Goal: Information Seeking & Learning: Learn about a topic

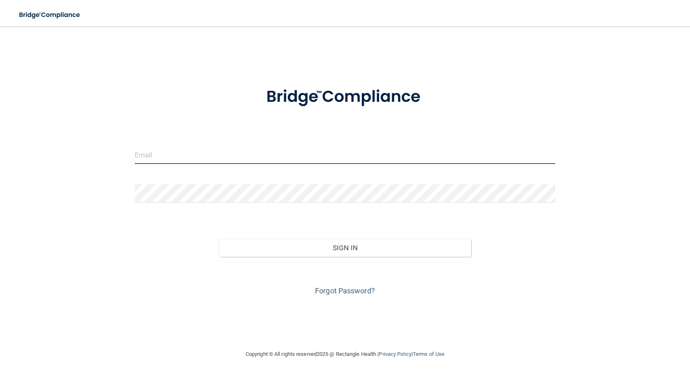
click at [165, 160] on input "email" at bounding box center [345, 154] width 420 height 18
type input "[EMAIL_ADDRESS][DOMAIN_NAME]"
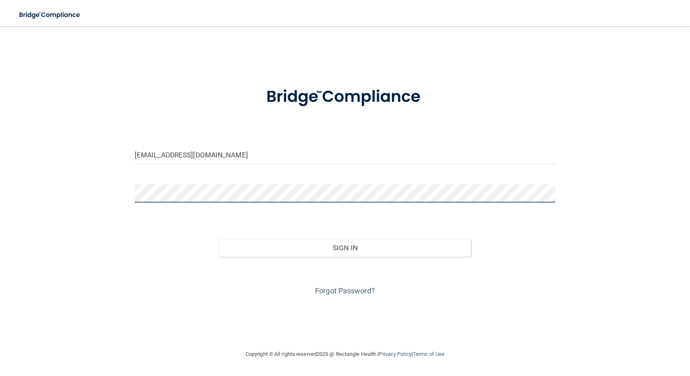
click at [219, 239] on button "Sign In" at bounding box center [345, 248] width 252 height 18
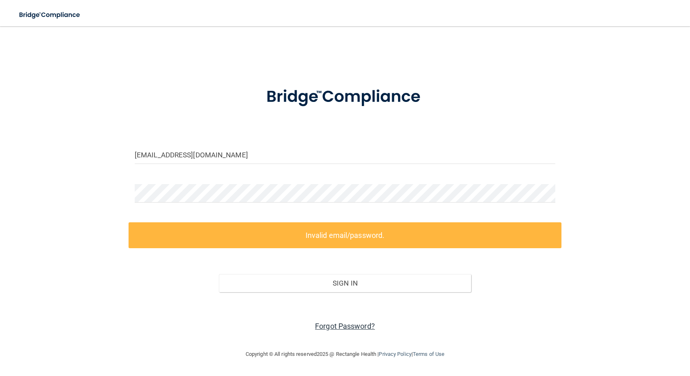
click at [356, 328] on link "Forgot Password?" at bounding box center [345, 326] width 60 height 9
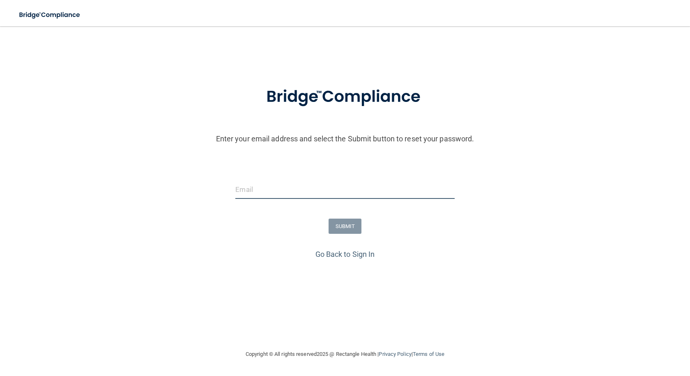
click at [260, 180] on input "email" at bounding box center [344, 189] width 219 height 18
type input "[EMAIL_ADDRESS][DOMAIN_NAME]"
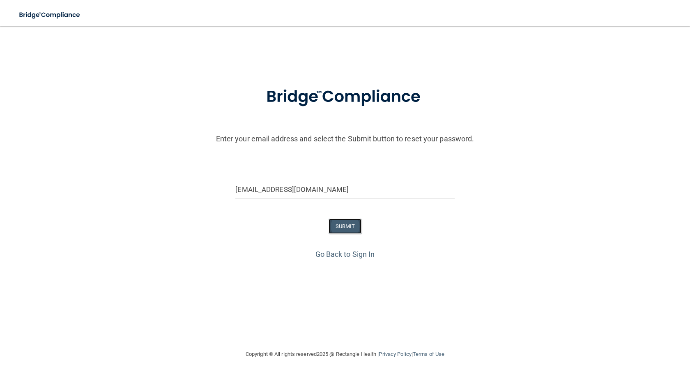
click at [352, 224] on button "SUBMIT" at bounding box center [344, 225] width 33 height 15
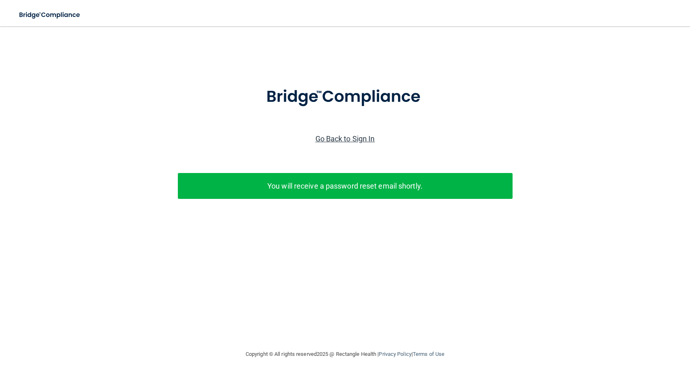
click at [328, 136] on link "Go Back to Sign In" at bounding box center [345, 138] width 60 height 9
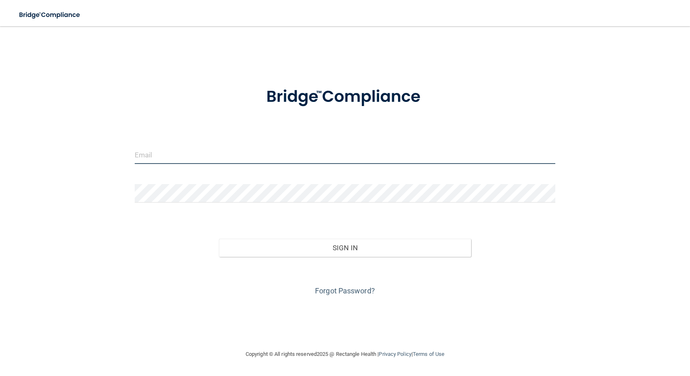
click at [243, 155] on input "email" at bounding box center [345, 154] width 420 height 18
type input "[EMAIL_ADDRESS][DOMAIN_NAME]"
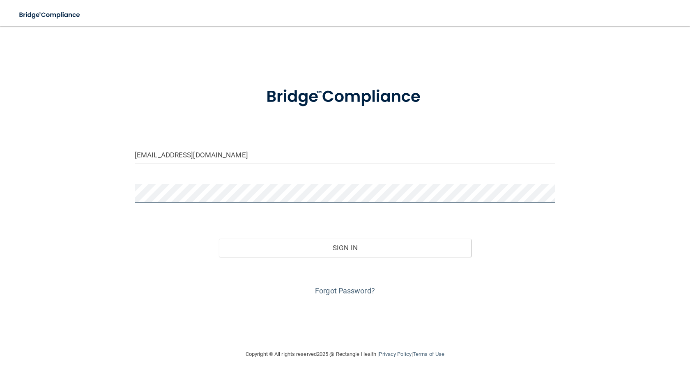
click at [219, 239] on button "Sign In" at bounding box center [345, 248] width 252 height 18
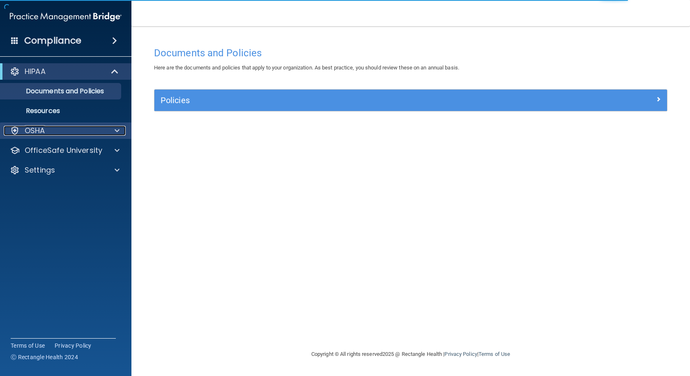
click at [30, 133] on p "OSHA" at bounding box center [35, 131] width 21 height 10
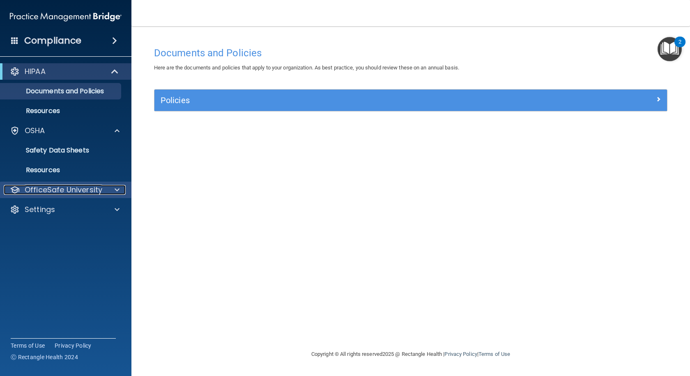
click at [63, 192] on p "OfficeSafe University" at bounding box center [64, 190] width 78 height 10
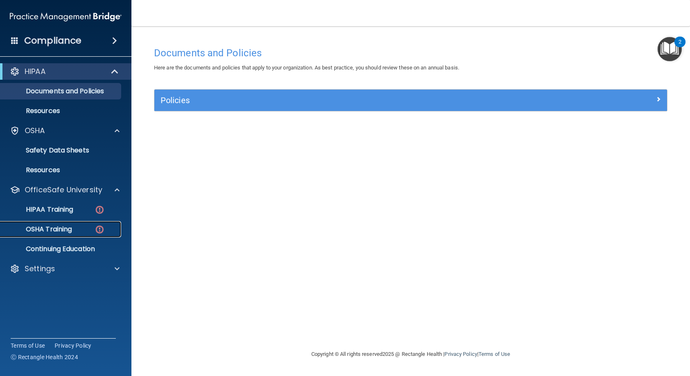
click at [61, 225] on p "OSHA Training" at bounding box center [38, 229] width 67 height 8
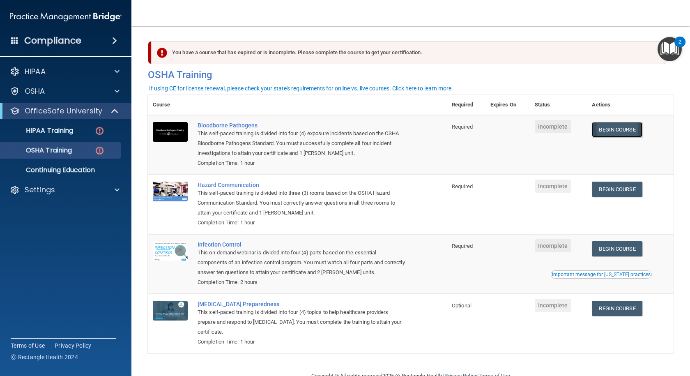
click at [610, 134] on link "Begin Course" at bounding box center [617, 129] width 50 height 15
click at [606, 122] on link "Begin Course" at bounding box center [617, 129] width 50 height 15
click at [604, 135] on link "Begin Course" at bounding box center [617, 129] width 50 height 15
click at [625, 129] on link "Begin Course" at bounding box center [617, 129] width 50 height 15
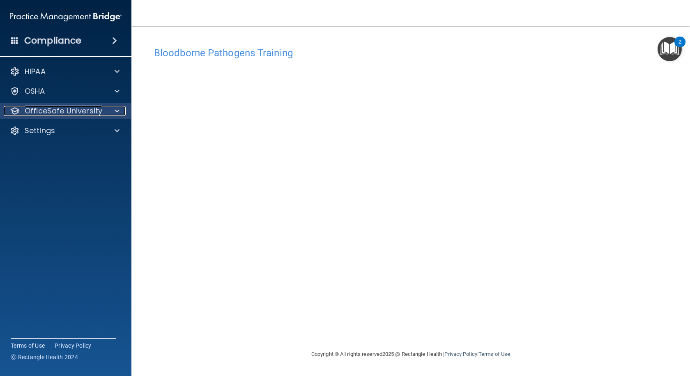
click at [118, 107] on span at bounding box center [117, 111] width 5 height 10
click at [111, 113] on div at bounding box center [116, 111] width 21 height 10
click at [674, 51] on img "Open Resource Center, 2 new notifications" at bounding box center [669, 49] width 24 height 24
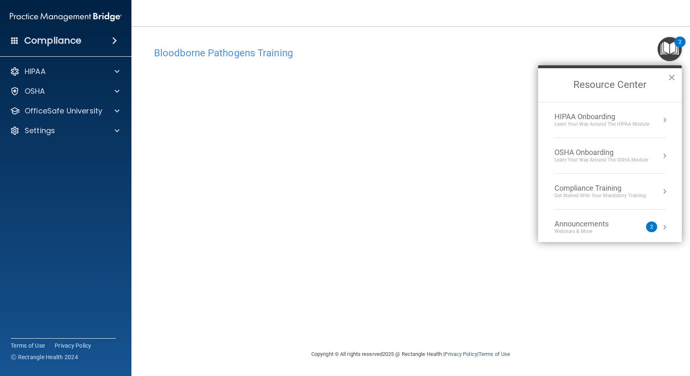
click at [661, 152] on button "Resource Center" at bounding box center [664, 156] width 8 height 8
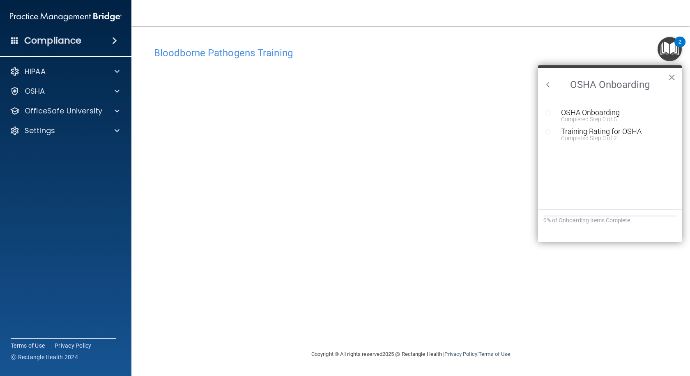
click at [674, 76] on button "×" at bounding box center [672, 77] width 8 height 13
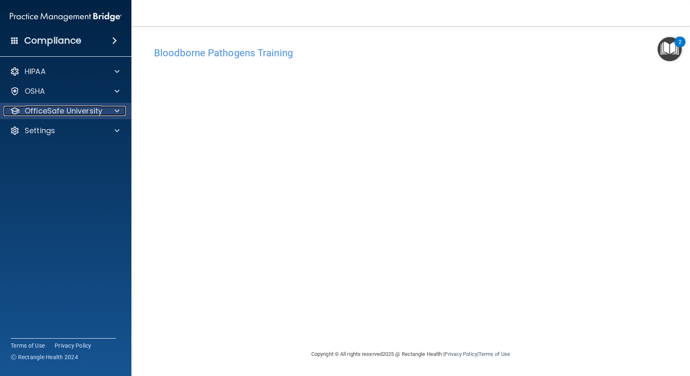
click at [120, 109] on div at bounding box center [116, 111] width 21 height 10
click at [122, 110] on div at bounding box center [116, 111] width 21 height 10
click at [505, 318] on div "Bloodborne Pathogens Training This course doesn’t expire until . Are you sure y…" at bounding box center [411, 196] width 526 height 306
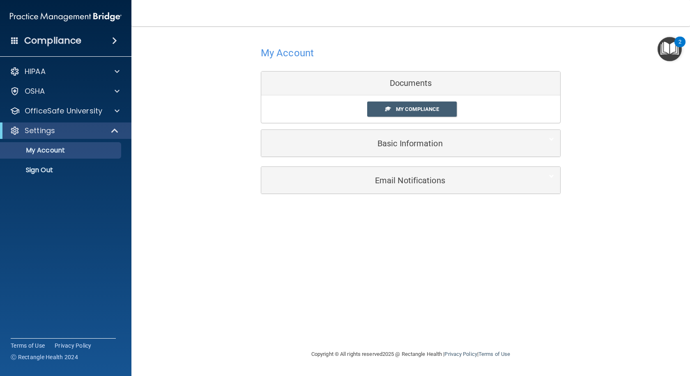
click at [403, 84] on div "Documents" at bounding box center [410, 83] width 299 height 24
click at [424, 109] on span "My Compliance" at bounding box center [417, 109] width 43 height 6
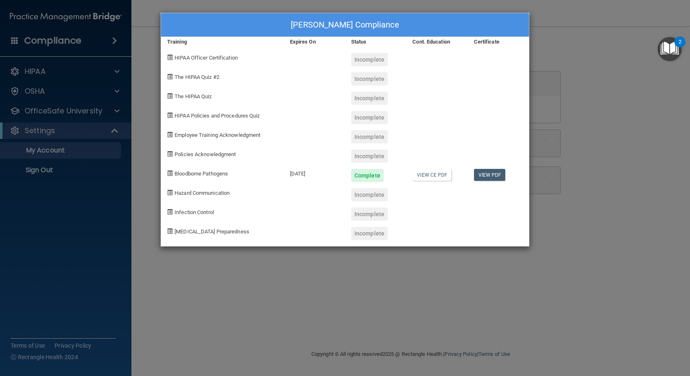
click at [576, 108] on div "Avery Adcock's Compliance Training Expires On Status Cont. Education Certificat…" at bounding box center [345, 188] width 690 height 376
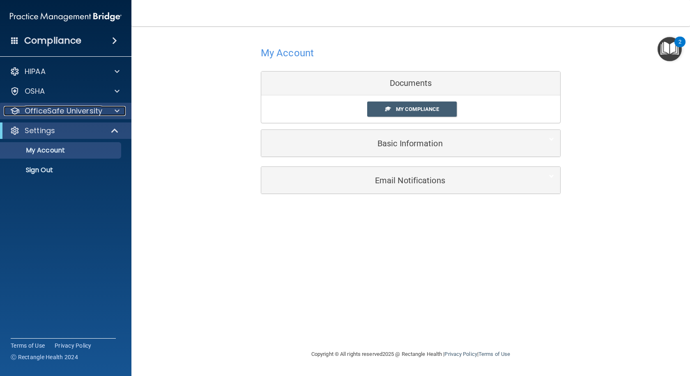
click at [114, 109] on div at bounding box center [116, 111] width 21 height 10
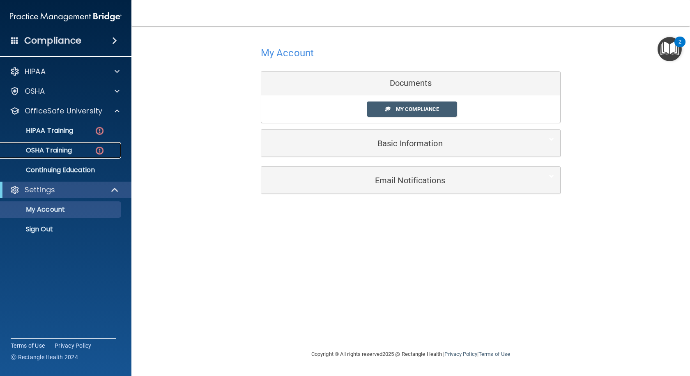
click at [98, 148] on img at bounding box center [99, 150] width 10 height 10
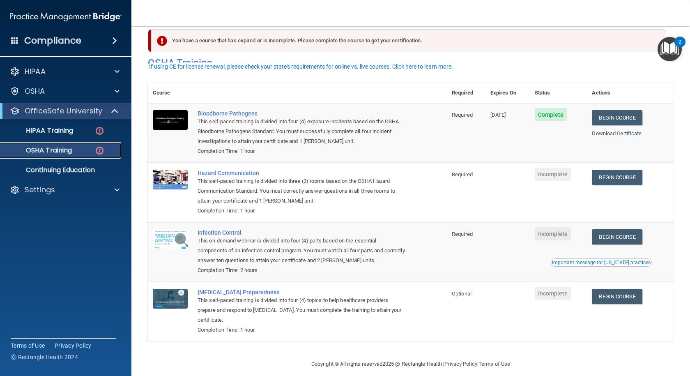
scroll to position [22, 0]
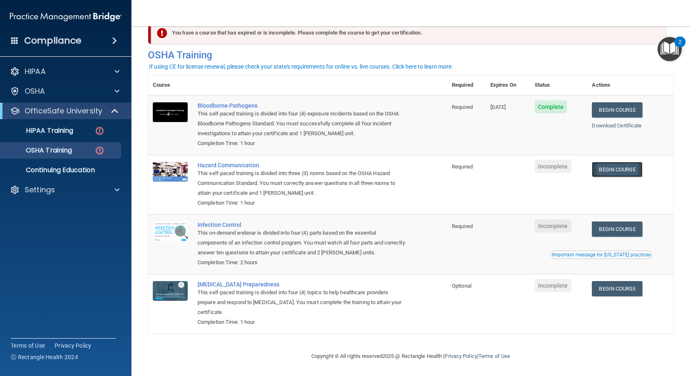
click at [609, 169] on link "Begin Course" at bounding box center [617, 169] width 50 height 15
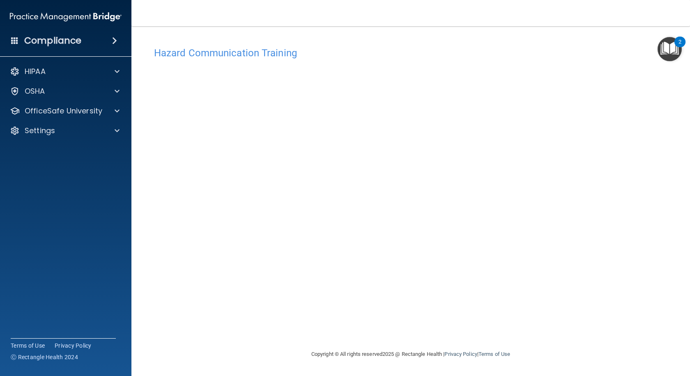
click at [643, 194] on div "Hazard Communication Training This course doesn’t expire until . Are you sure y…" at bounding box center [411, 196] width 526 height 306
click at [612, 159] on div "Hazard Communication Training This course doesn’t expire until . Are you sure y…" at bounding box center [411, 196] width 526 height 306
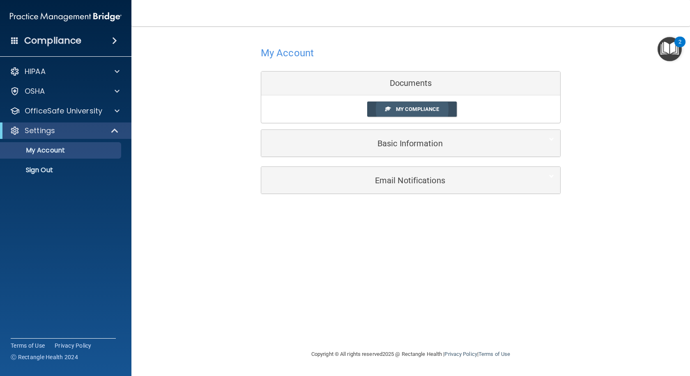
click at [410, 114] on link "My Compliance" at bounding box center [412, 108] width 90 height 15
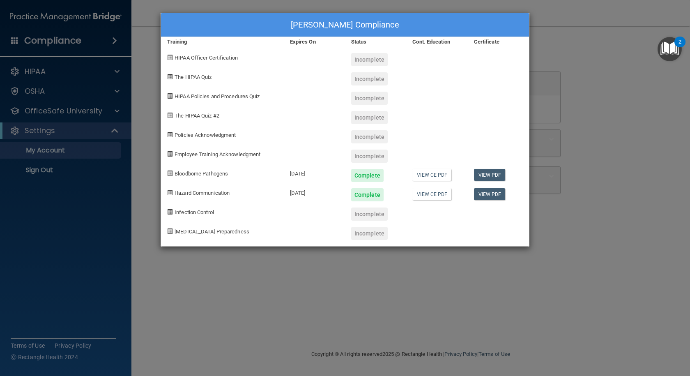
click at [622, 234] on div "Avery Adcock's Compliance Training Expires On Status Cont. Education Certificat…" at bounding box center [345, 188] width 690 height 376
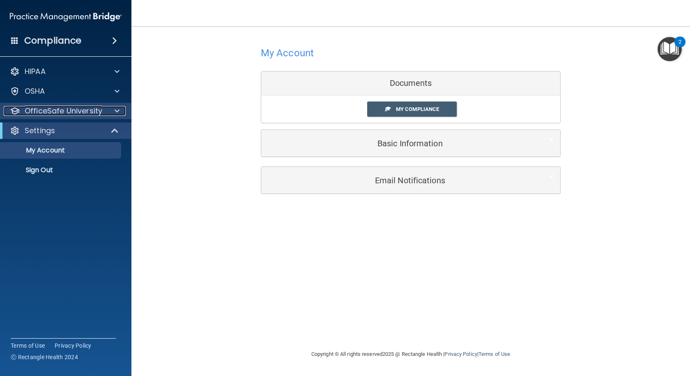
click at [111, 113] on div at bounding box center [116, 111] width 21 height 10
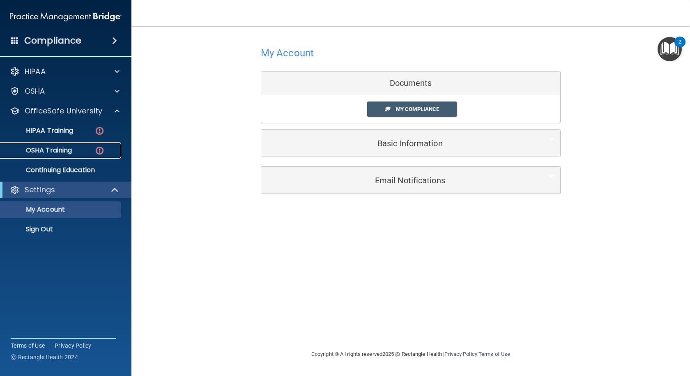
click at [101, 149] on img at bounding box center [99, 150] width 10 height 10
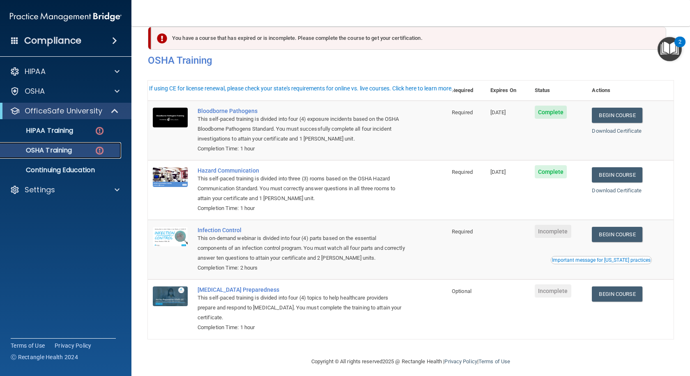
scroll to position [22, 0]
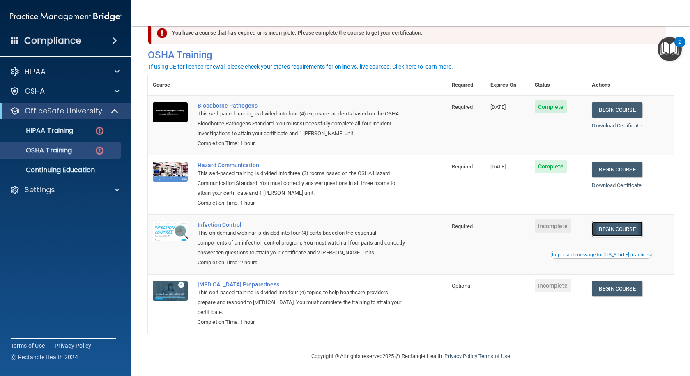
click at [626, 221] on link "Begin Course" at bounding box center [617, 228] width 50 height 15
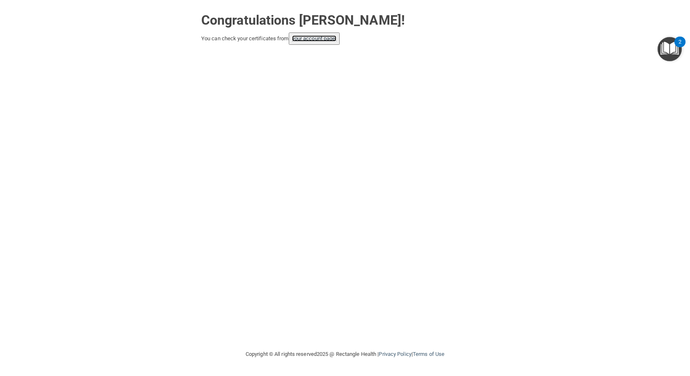
click at [323, 41] on link "your account page!" at bounding box center [314, 38] width 45 height 6
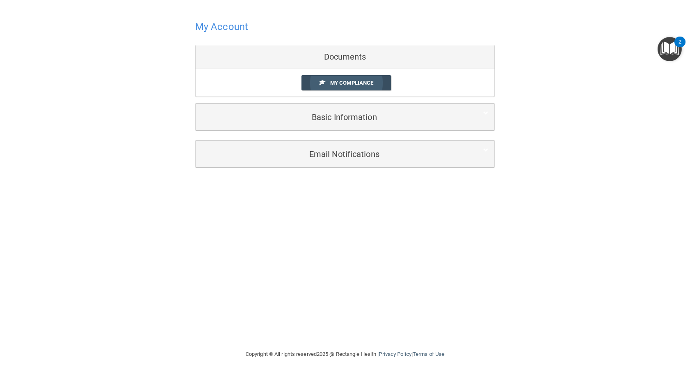
click at [343, 80] on span "My Compliance" at bounding box center [351, 83] width 43 height 6
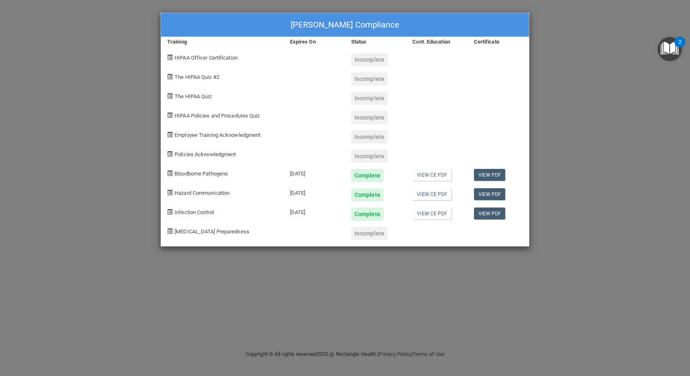
click at [521, 178] on div "View PDF" at bounding box center [498, 172] width 61 height 19
click at [533, 175] on div "Avery Adcock's Compliance Training Expires On Status Cont. Education Certificat…" at bounding box center [345, 188] width 690 height 376
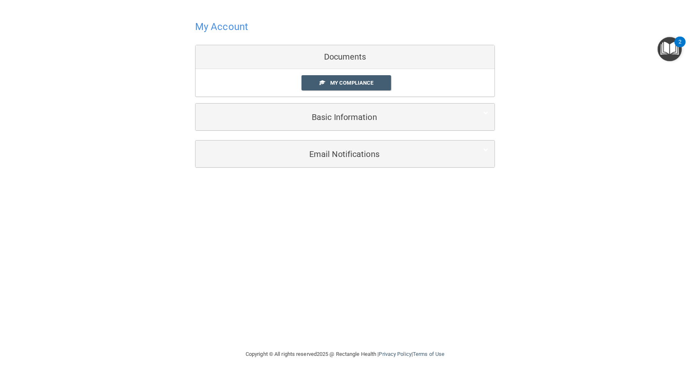
drag, startPoint x: 44, startPoint y: 195, endPoint x: 83, endPoint y: 124, distance: 82.0
click at [44, 195] on div "My Account Documents My Compliance My Compliance My BAA Basic Information Full …" at bounding box center [344, 174] width 657 height 333
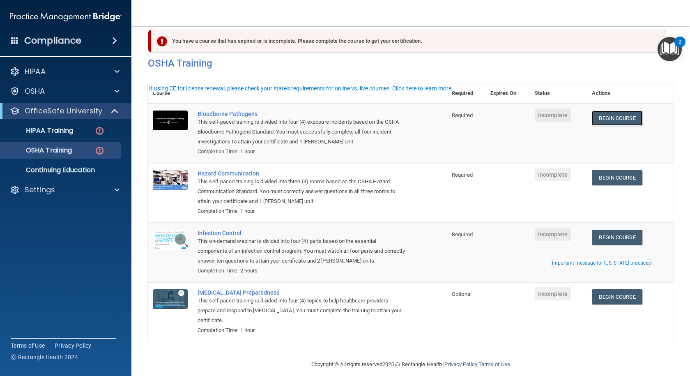
scroll to position [22, 0]
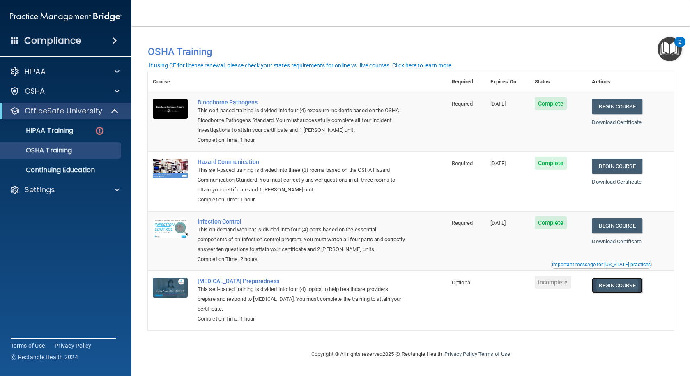
click at [622, 288] on link "Begin Course" at bounding box center [617, 285] width 50 height 15
click at [47, 92] on div "OSHA" at bounding box center [55, 91] width 102 height 10
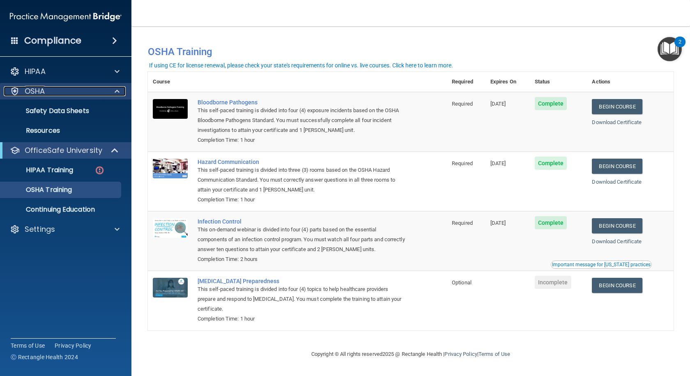
click at [47, 92] on div "OSHA" at bounding box center [55, 91] width 102 height 10
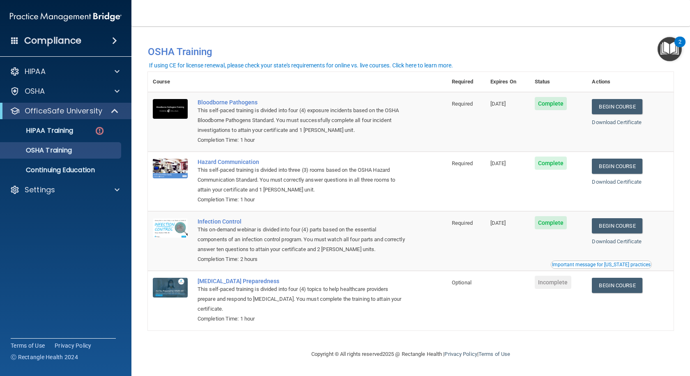
click at [51, 80] on div "HIPAA Documents and Policies Report an Incident Business Associates Emergency P…" at bounding box center [66, 132] width 132 height 145
click at [51, 73] on div "HIPAA" at bounding box center [55, 72] width 102 height 10
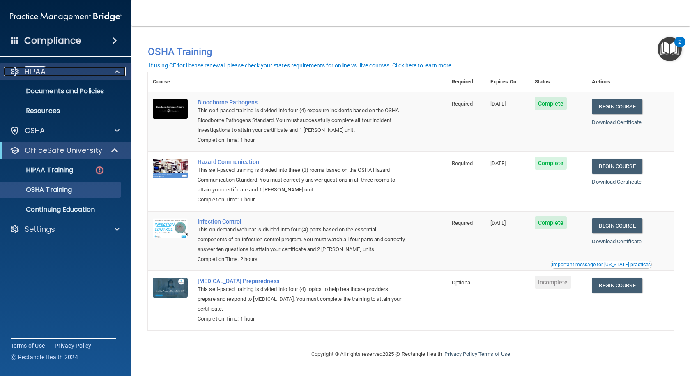
click at [51, 73] on div "HIPAA" at bounding box center [55, 72] width 102 height 10
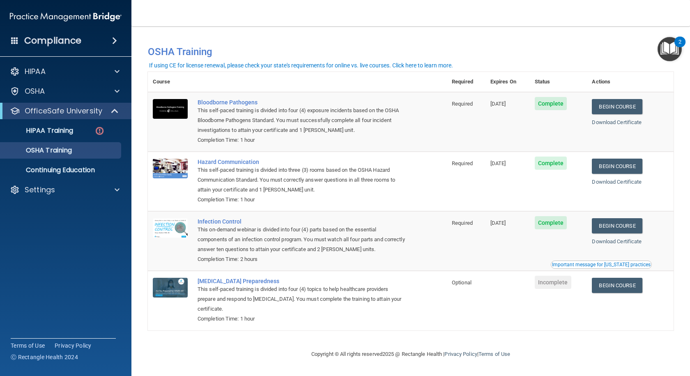
click at [113, 43] on span at bounding box center [114, 41] width 5 height 10
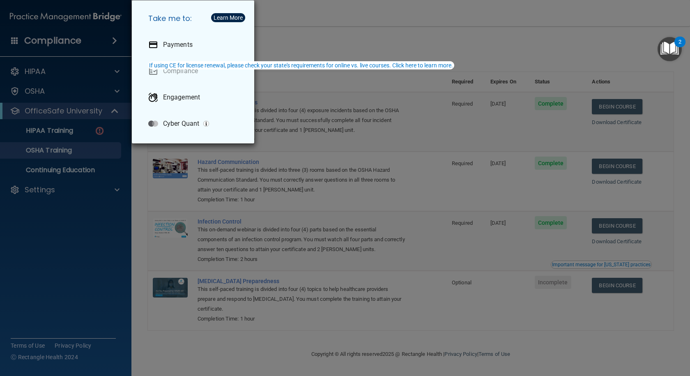
click at [113, 43] on div "Take me to: Payments Compliance Engagement Cyber Quant" at bounding box center [345, 188] width 690 height 376
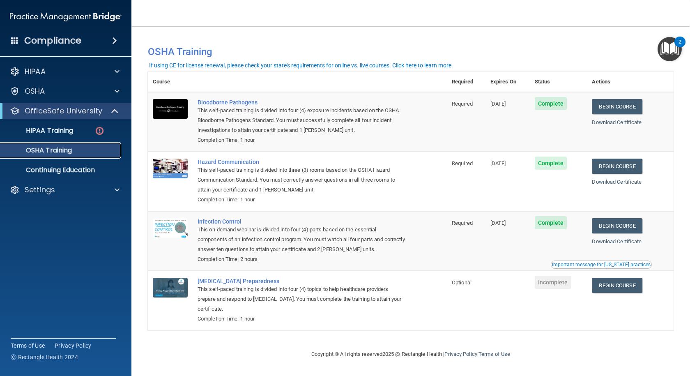
click at [81, 148] on div "OSHA Training" at bounding box center [61, 150] width 112 height 8
click at [81, 131] on div "HIPAA Training" at bounding box center [61, 130] width 112 height 8
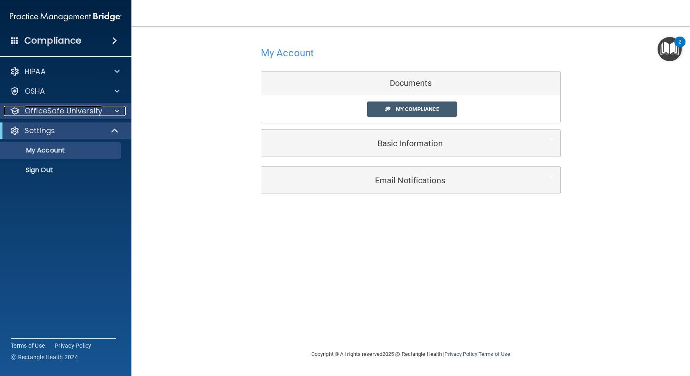
click at [106, 109] on div at bounding box center [116, 111] width 21 height 10
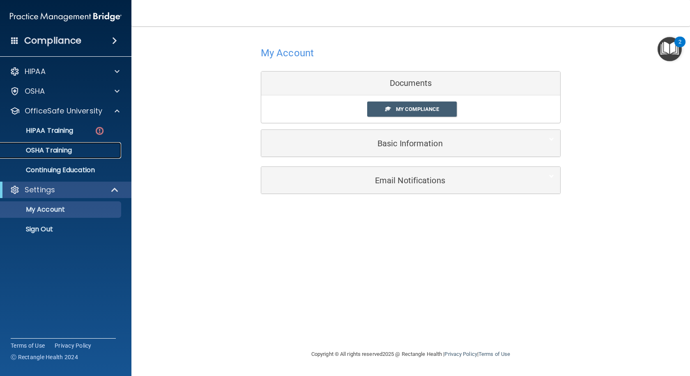
click at [75, 150] on div "OSHA Training" at bounding box center [61, 150] width 112 height 8
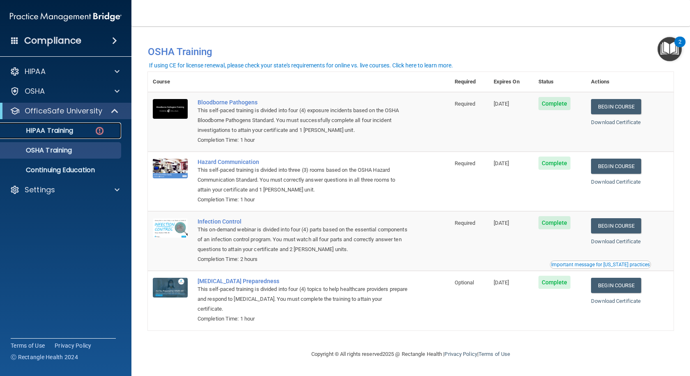
click at [94, 133] on div "HIPAA Training" at bounding box center [61, 130] width 112 height 8
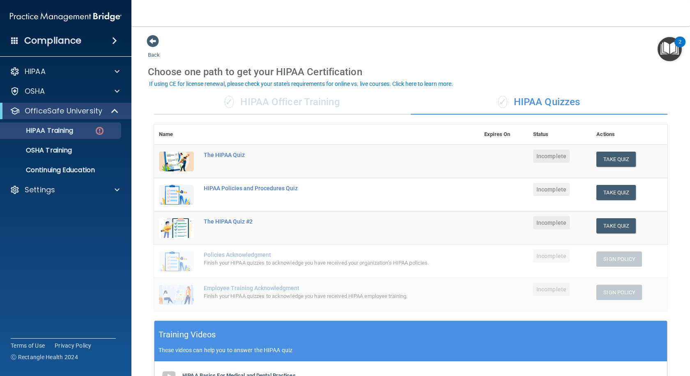
click at [331, 100] on div "✓ HIPAA Officer Training" at bounding box center [282, 102] width 257 height 25
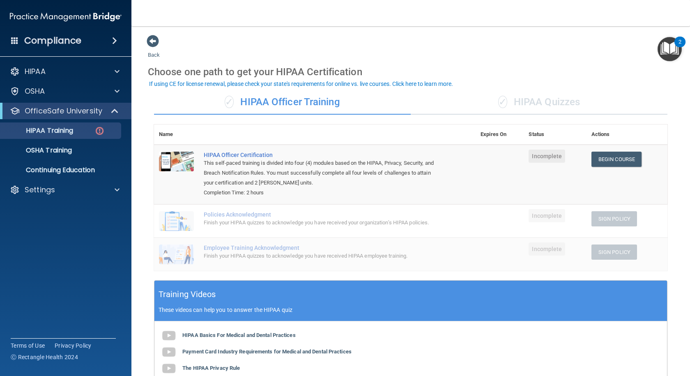
click at [520, 103] on div "✓ HIPAA Quizzes" at bounding box center [539, 102] width 257 height 25
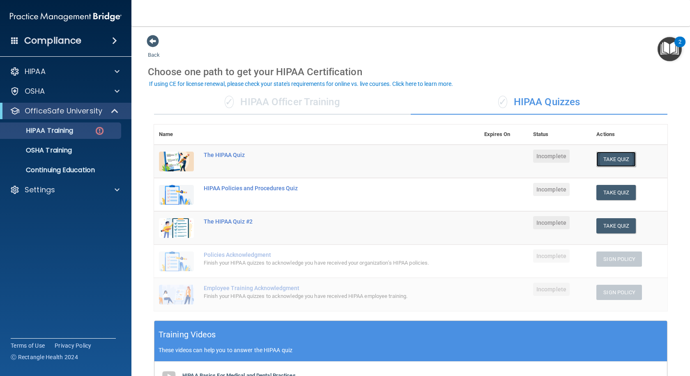
click at [608, 161] on button "Take Quiz" at bounding box center [615, 159] width 39 height 15
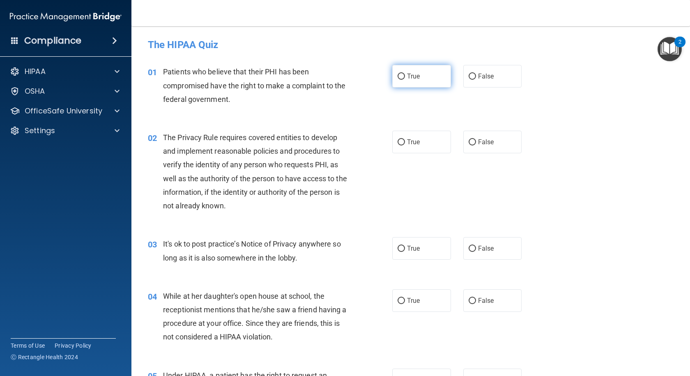
click at [407, 77] on span "True" at bounding box center [413, 76] width 13 height 8
click at [405, 77] on input "True" at bounding box center [400, 76] width 7 height 6
radio input "true"
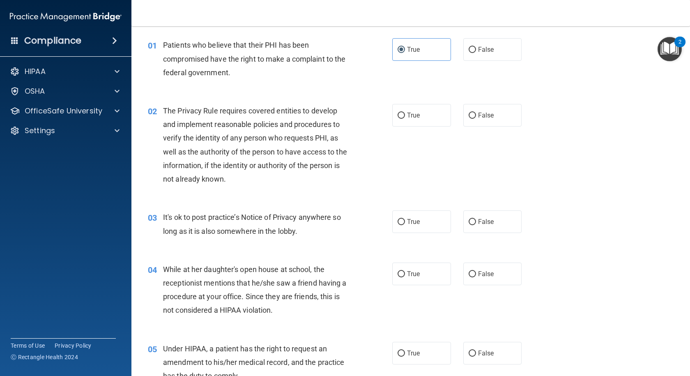
scroll to position [41, 0]
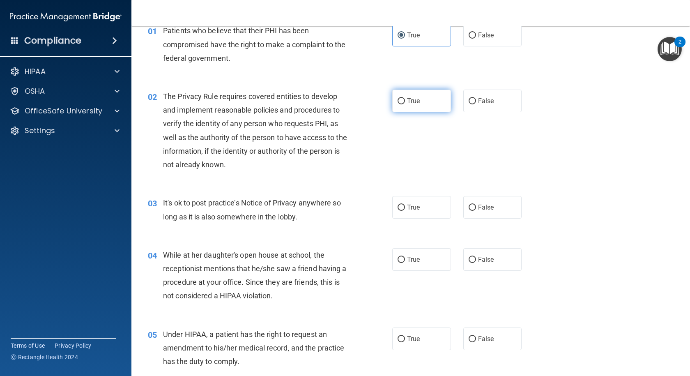
click at [410, 106] on label "True" at bounding box center [421, 101] width 59 height 23
click at [405, 104] on input "True" at bounding box center [400, 101] width 7 height 6
radio input "true"
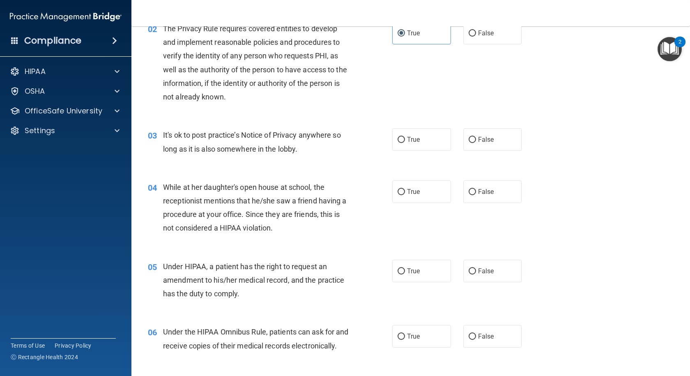
scroll to position [123, 0]
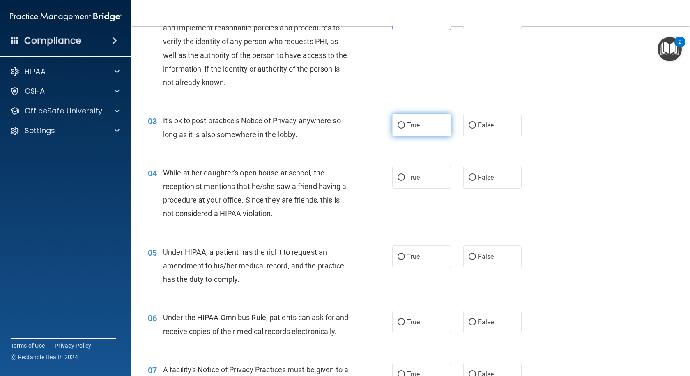
click at [409, 121] on span "True" at bounding box center [413, 125] width 13 height 8
click at [405, 122] on input "True" at bounding box center [400, 125] width 7 height 6
radio input "true"
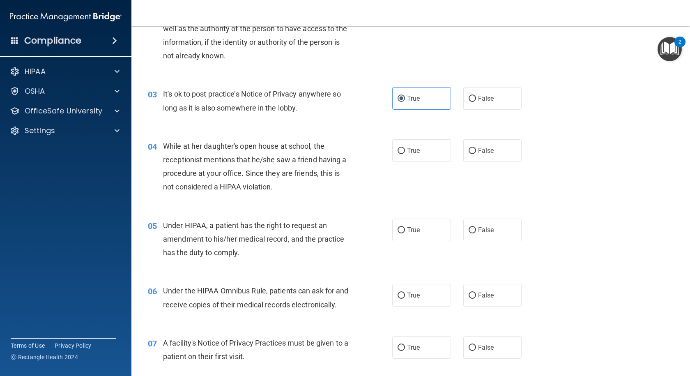
scroll to position [164, 0]
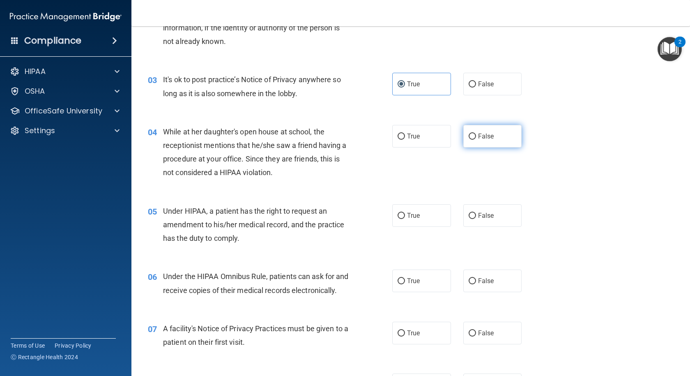
click at [469, 138] on input "False" at bounding box center [472, 136] width 7 height 6
radio input "true"
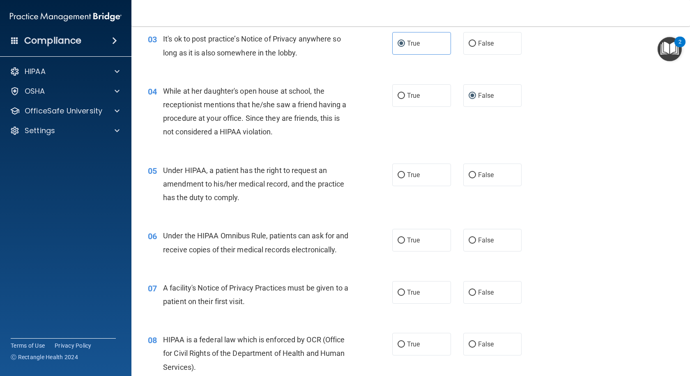
scroll to position [205, 0]
click at [405, 166] on label "True" at bounding box center [421, 174] width 59 height 23
click at [405, 172] on input "True" at bounding box center [400, 175] width 7 height 6
radio input "true"
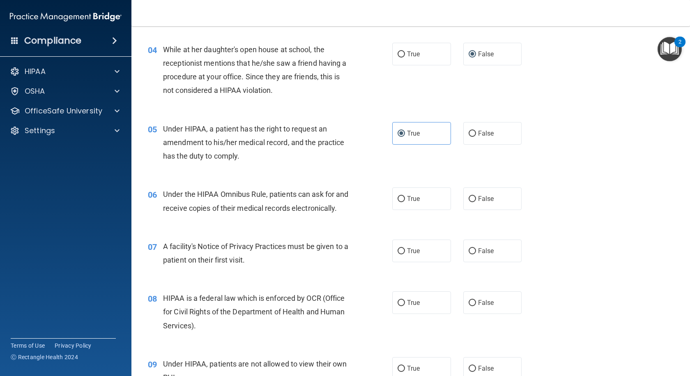
scroll to position [287, 0]
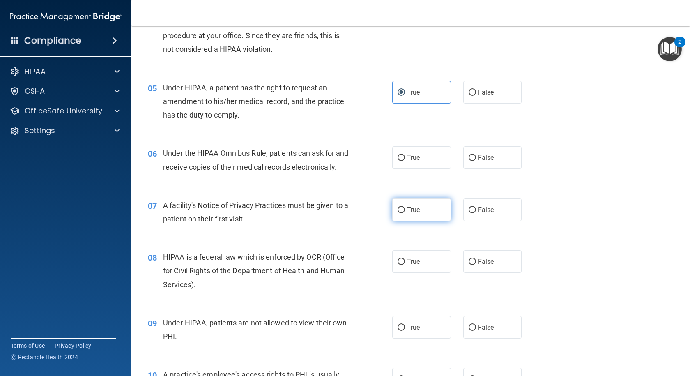
click at [397, 217] on label "True" at bounding box center [421, 209] width 59 height 23
click at [397, 213] on input "True" at bounding box center [400, 210] width 7 height 6
radio input "true"
click at [407, 160] on span "True" at bounding box center [413, 158] width 13 height 8
click at [405, 160] on input "True" at bounding box center [400, 158] width 7 height 6
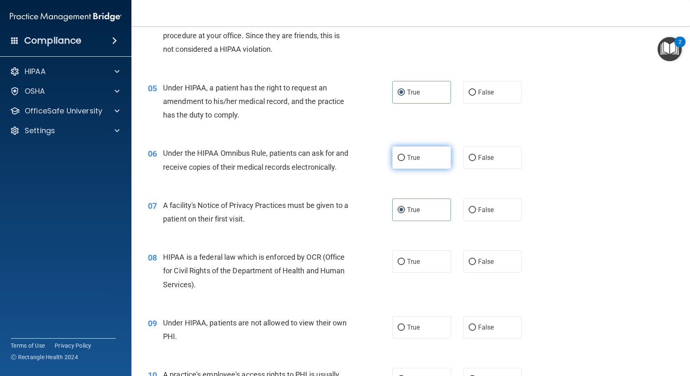
radio input "true"
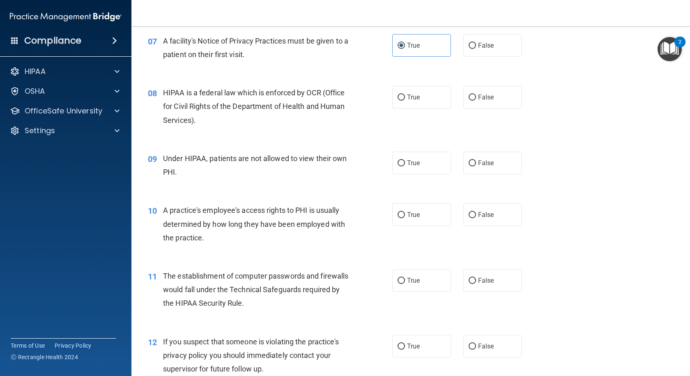
scroll to position [493, 0]
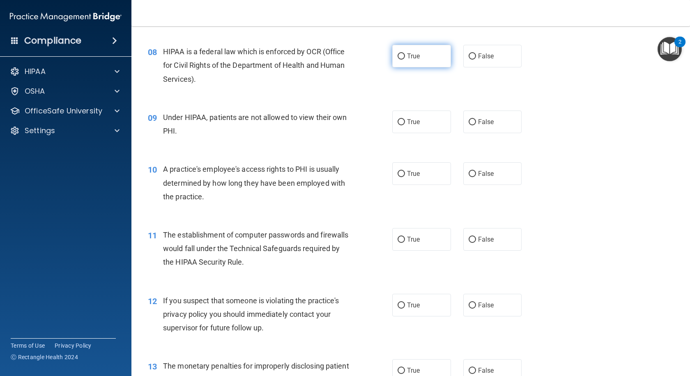
click at [413, 60] on span "True" at bounding box center [413, 56] width 13 height 8
click at [405, 60] on input "True" at bounding box center [400, 56] width 7 height 6
radio input "true"
click at [470, 125] on input "False" at bounding box center [472, 122] width 7 height 6
radio input "true"
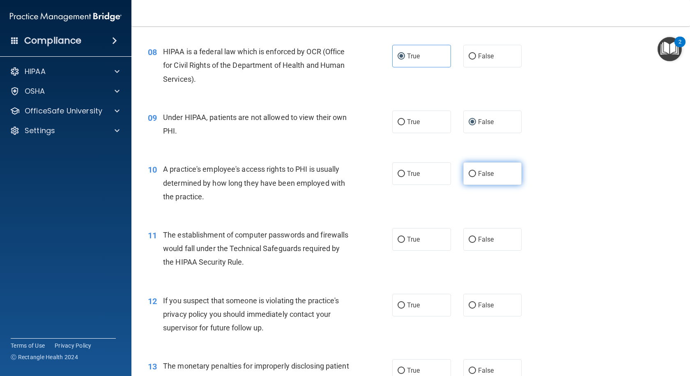
click at [463, 185] on label "False" at bounding box center [492, 173] width 59 height 23
click at [469, 177] on input "False" at bounding box center [472, 174] width 7 height 6
radio input "true"
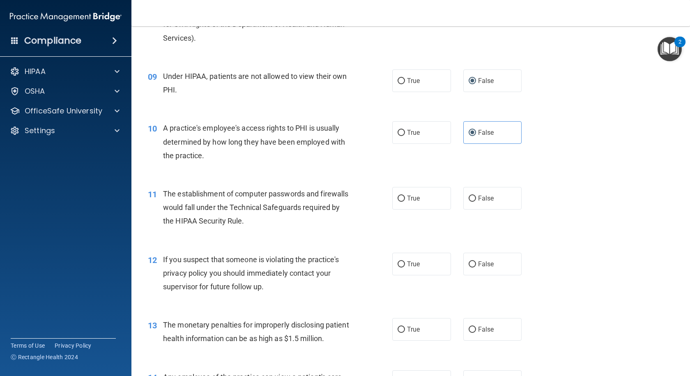
scroll to position [575, 0]
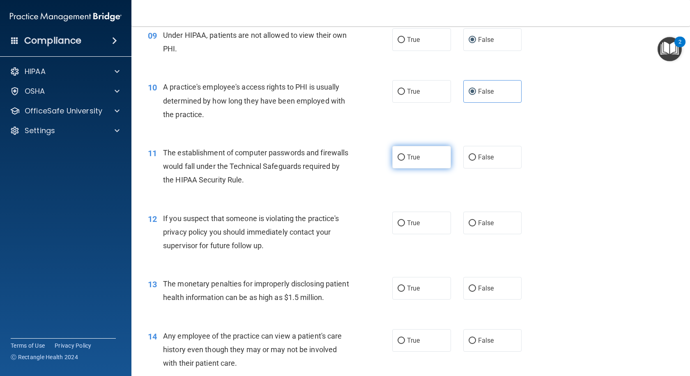
click at [402, 168] on label "True" at bounding box center [421, 157] width 59 height 23
click at [402, 161] on input "True" at bounding box center [400, 157] width 7 height 6
radio input "true"
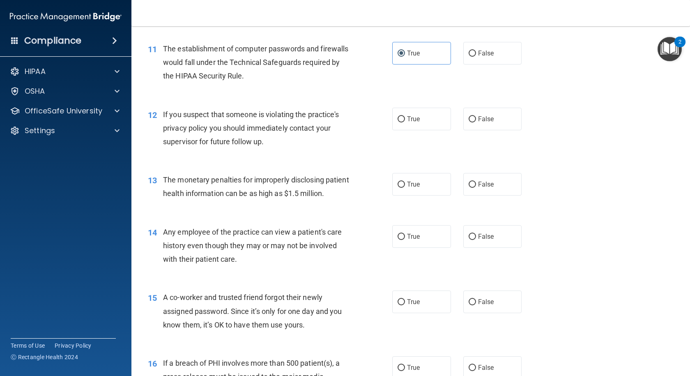
scroll to position [698, 0]
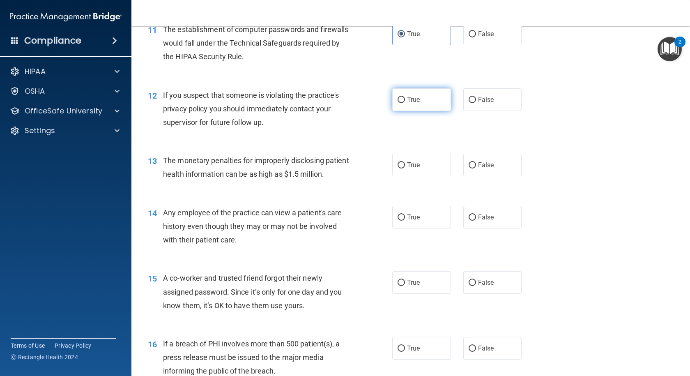
click at [398, 111] on label "True" at bounding box center [421, 99] width 59 height 23
click at [398, 103] on input "True" at bounding box center [400, 100] width 7 height 6
radio input "true"
click at [412, 176] on label "True" at bounding box center [421, 165] width 59 height 23
click at [405, 168] on input "True" at bounding box center [400, 165] width 7 height 6
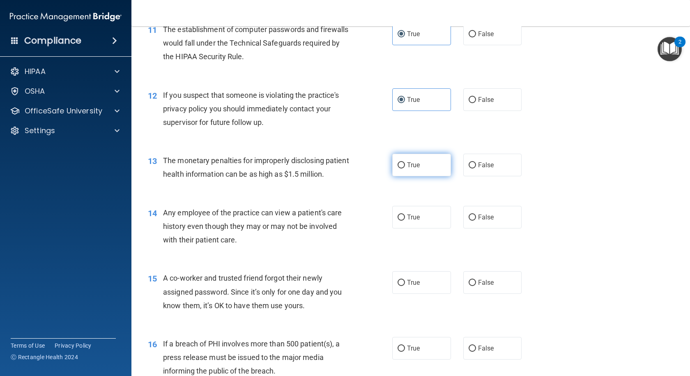
radio input "true"
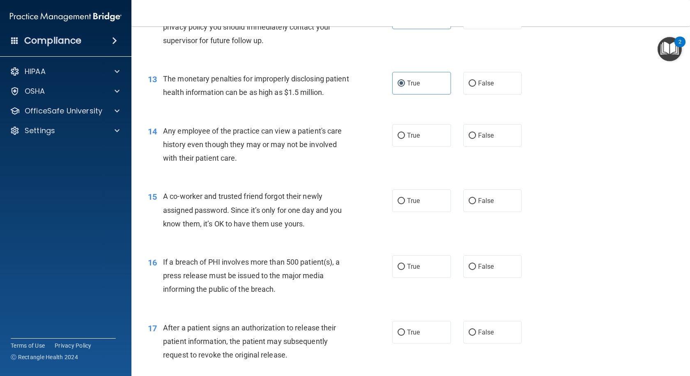
scroll to position [780, 0]
click at [473, 146] on label "False" at bounding box center [492, 135] width 59 height 23
click at [473, 138] on input "False" at bounding box center [472, 135] width 7 height 6
radio input "true"
click at [475, 211] on label "False" at bounding box center [492, 200] width 59 height 23
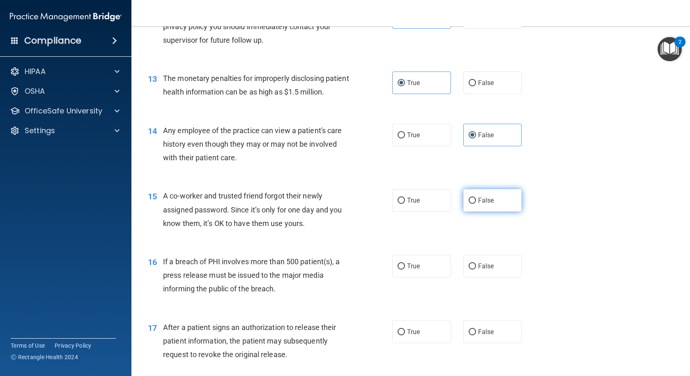
click at [475, 204] on input "False" at bounding box center [472, 201] width 7 height 6
radio input "true"
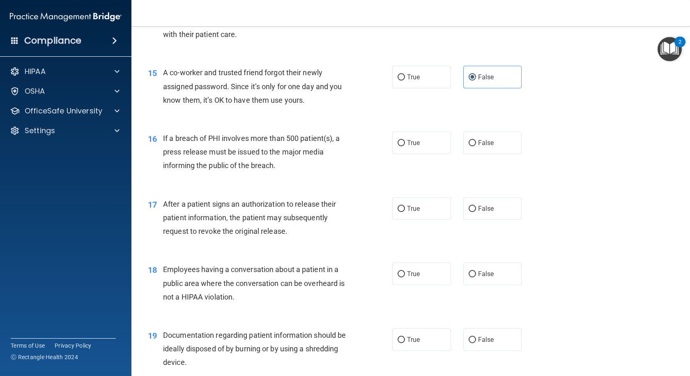
scroll to position [944, 0]
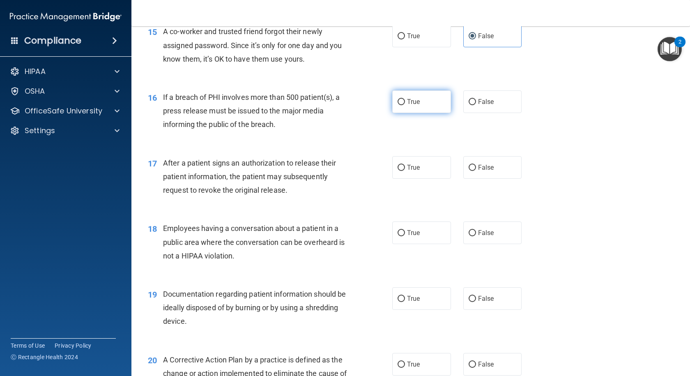
click at [407, 106] on span "True" at bounding box center [413, 102] width 13 height 8
click at [405, 105] on input "True" at bounding box center [400, 102] width 7 height 6
radio input "true"
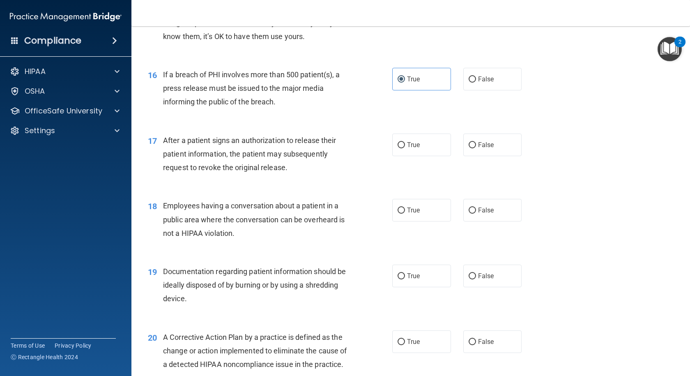
scroll to position [985, 0]
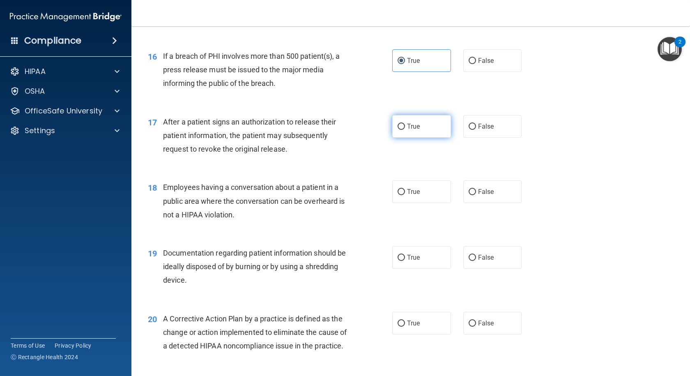
click at [392, 138] on label "True" at bounding box center [421, 126] width 59 height 23
click at [397, 130] on input "True" at bounding box center [400, 127] width 7 height 6
radio input "true"
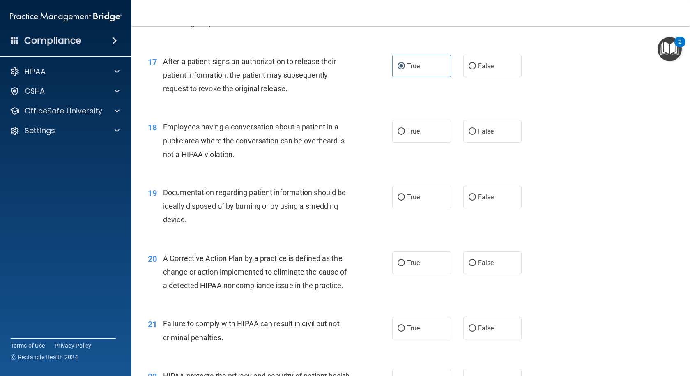
scroll to position [1068, 0]
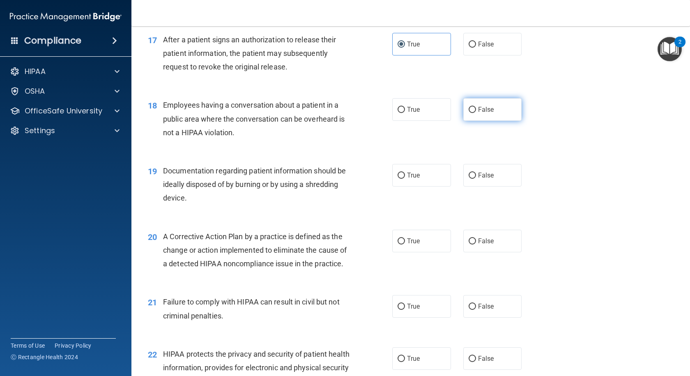
click at [482, 121] on label "False" at bounding box center [492, 109] width 59 height 23
click at [476, 113] on input "False" at bounding box center [472, 110] width 7 height 6
radio input "true"
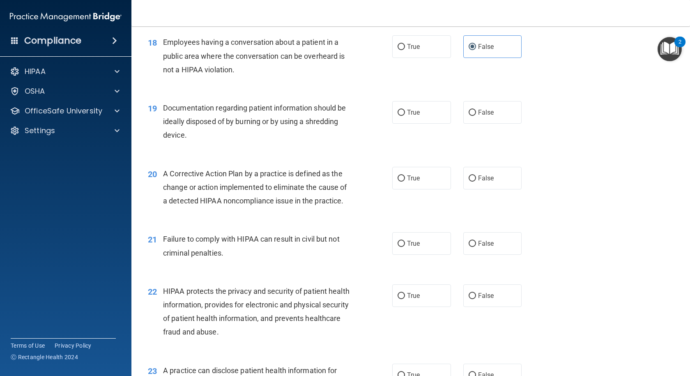
scroll to position [1150, 0]
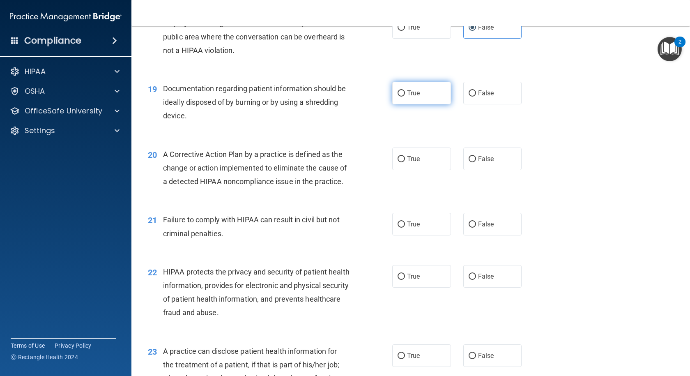
click at [416, 97] on span "True" at bounding box center [413, 93] width 13 height 8
click at [405, 96] on input "True" at bounding box center [400, 93] width 7 height 6
radio input "true"
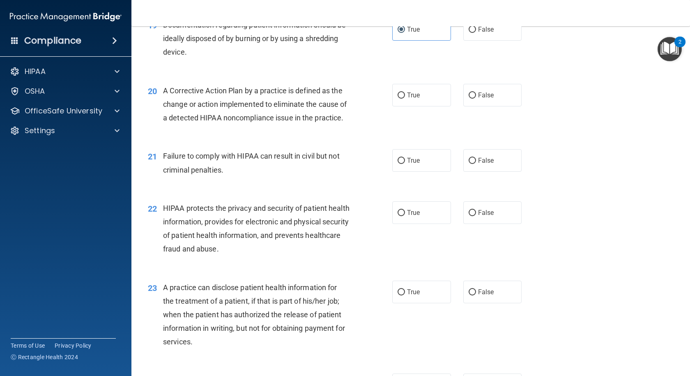
scroll to position [1232, 0]
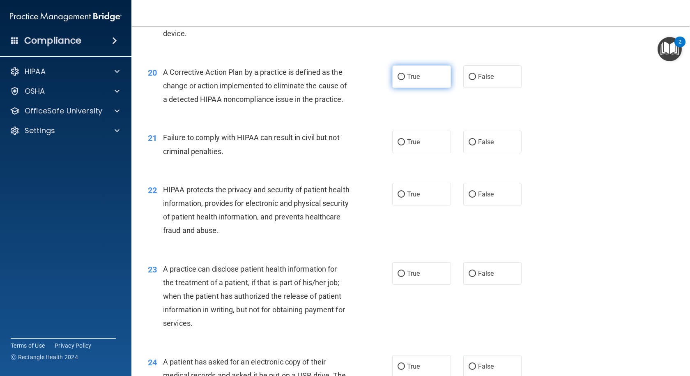
click at [413, 88] on label "True" at bounding box center [421, 76] width 59 height 23
click at [405, 80] on input "True" at bounding box center [400, 77] width 7 height 6
radio input "true"
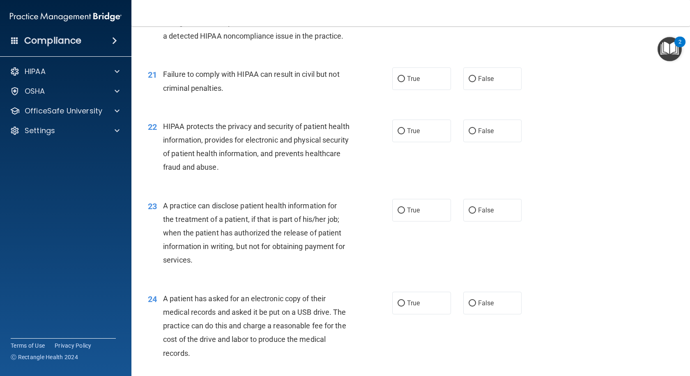
scroll to position [1314, 0]
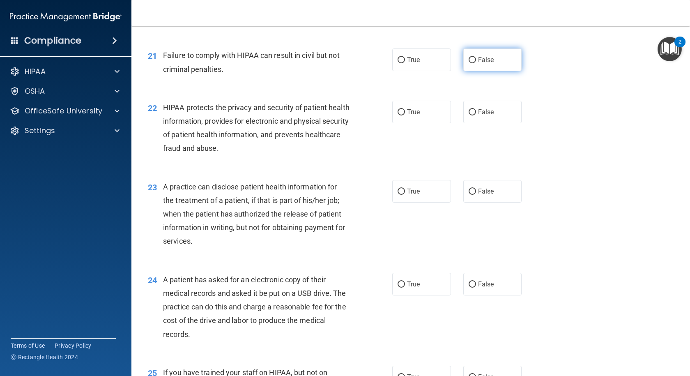
click at [473, 71] on label "False" at bounding box center [492, 59] width 59 height 23
click at [473, 63] on input "False" at bounding box center [472, 60] width 7 height 6
radio input "true"
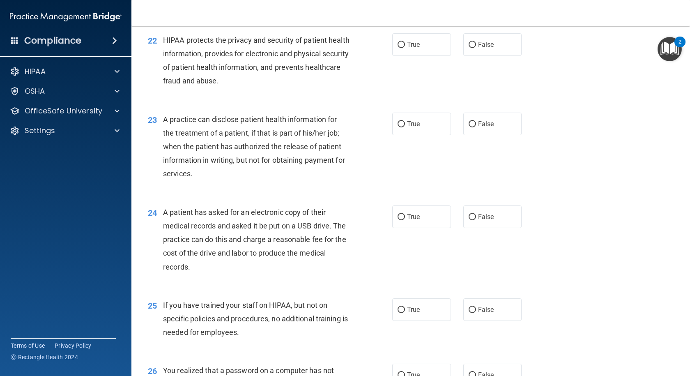
scroll to position [1396, 0]
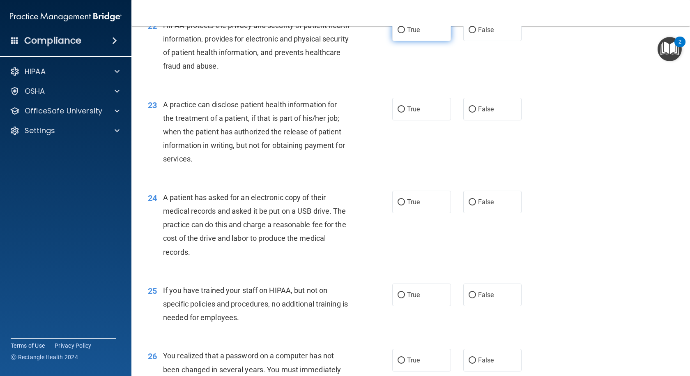
click at [406, 41] on label "True" at bounding box center [421, 29] width 59 height 23
click at [405, 33] on input "True" at bounding box center [400, 30] width 7 height 6
radio input "true"
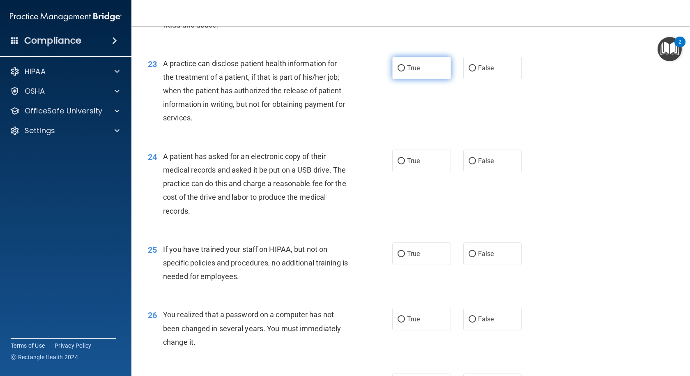
click at [412, 79] on label "True" at bounding box center [421, 68] width 59 height 23
click at [405, 71] on input "True" at bounding box center [400, 68] width 7 height 6
radio input "true"
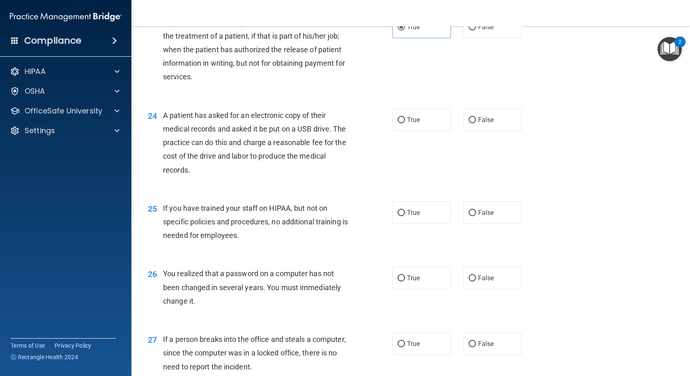
scroll to position [1519, 0]
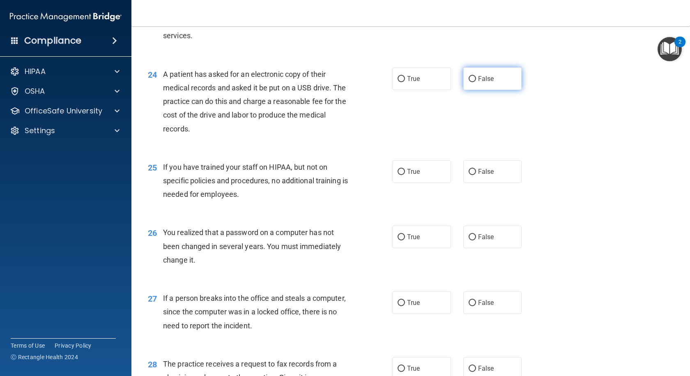
click at [472, 90] on label "False" at bounding box center [492, 78] width 59 height 23
click at [472, 82] on input "False" at bounding box center [472, 79] width 7 height 6
radio input "true"
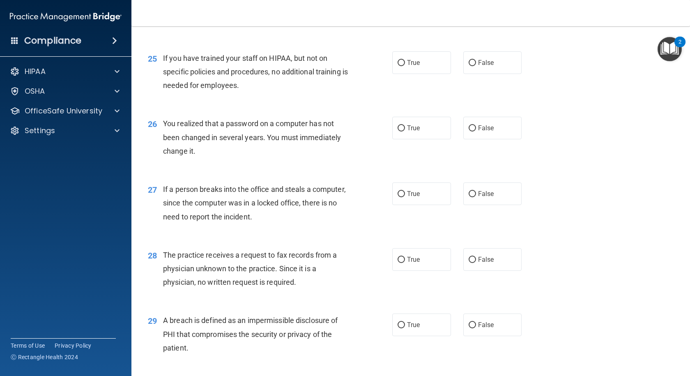
scroll to position [1642, 0]
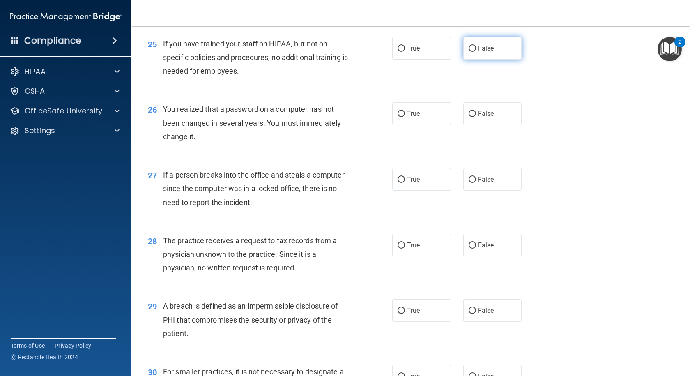
click at [466, 60] on label "False" at bounding box center [492, 48] width 59 height 23
click at [469, 52] on input "False" at bounding box center [472, 49] width 7 height 6
radio input "true"
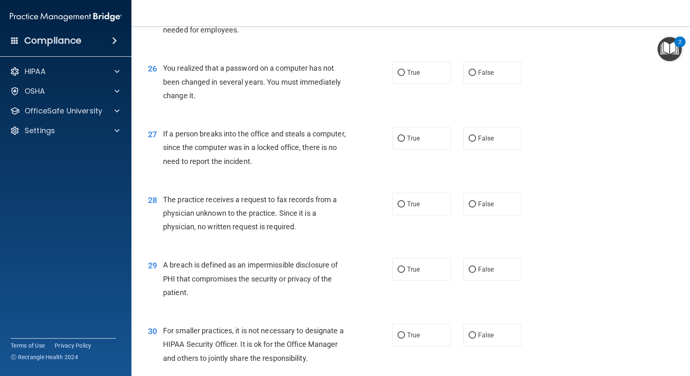
scroll to position [1725, 0]
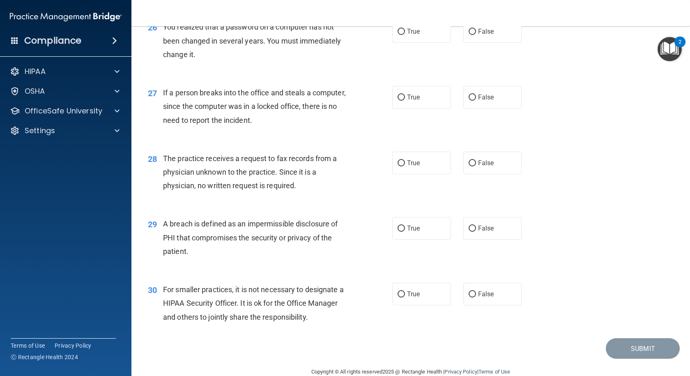
click at [194, 58] on span "You realized that a password on a computer has not been changed in several year…" at bounding box center [252, 41] width 178 height 36
click at [480, 108] on label "False" at bounding box center [492, 97] width 59 height 23
click at [476, 101] on input "False" at bounding box center [472, 97] width 7 height 6
radio input "true"
click at [414, 43] on label "True" at bounding box center [421, 31] width 59 height 23
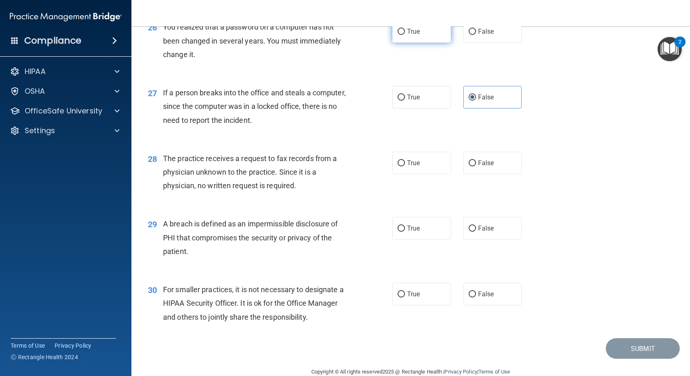
click at [405, 35] on input "True" at bounding box center [400, 32] width 7 height 6
radio input "true"
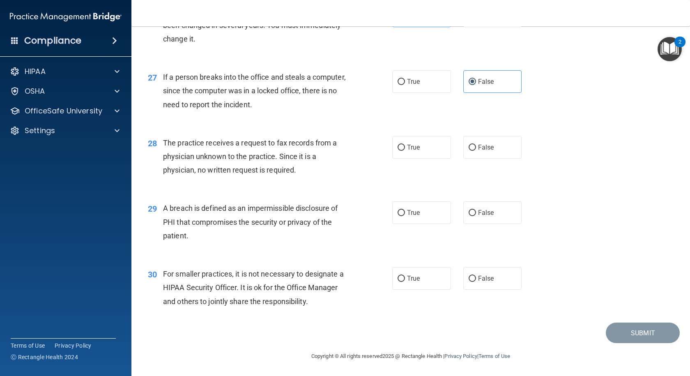
scroll to position [1781, 0]
click at [486, 152] on label "False" at bounding box center [492, 147] width 59 height 23
click at [476, 151] on input "False" at bounding box center [472, 148] width 7 height 6
radio input "true"
click at [419, 213] on label "True" at bounding box center [421, 212] width 59 height 23
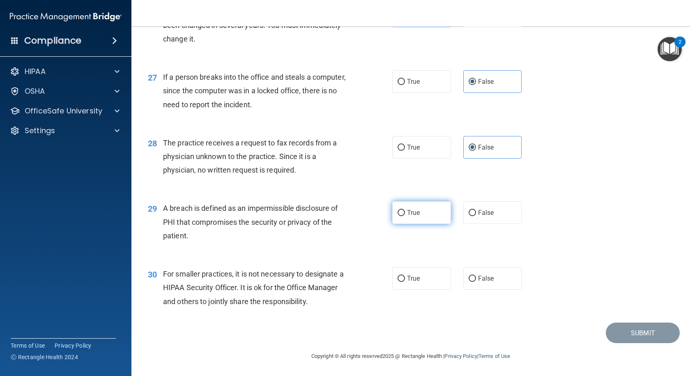
click at [405, 213] on input "True" at bounding box center [400, 213] width 7 height 6
radio input "true"
click at [486, 277] on span "False" at bounding box center [486, 278] width 16 height 8
click at [476, 277] on input "False" at bounding box center [472, 279] width 7 height 6
radio input "true"
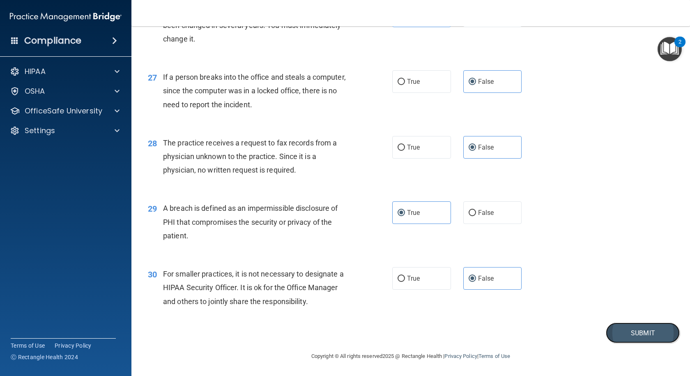
click at [643, 326] on button "Submit" at bounding box center [643, 332] width 74 height 21
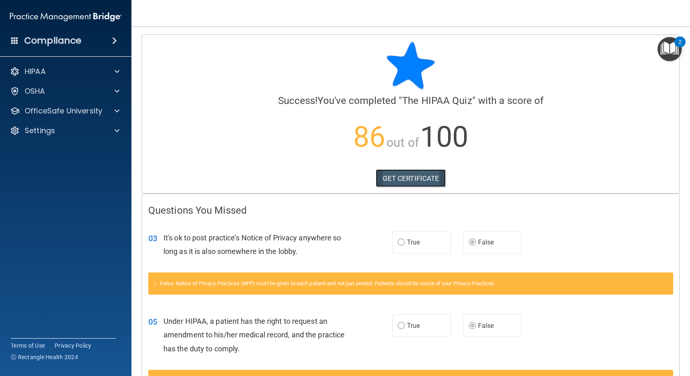
click at [383, 177] on link "GET CERTIFICATE" at bounding box center [411, 178] width 70 height 18
